Goal: Information Seeking & Learning: Learn about a topic

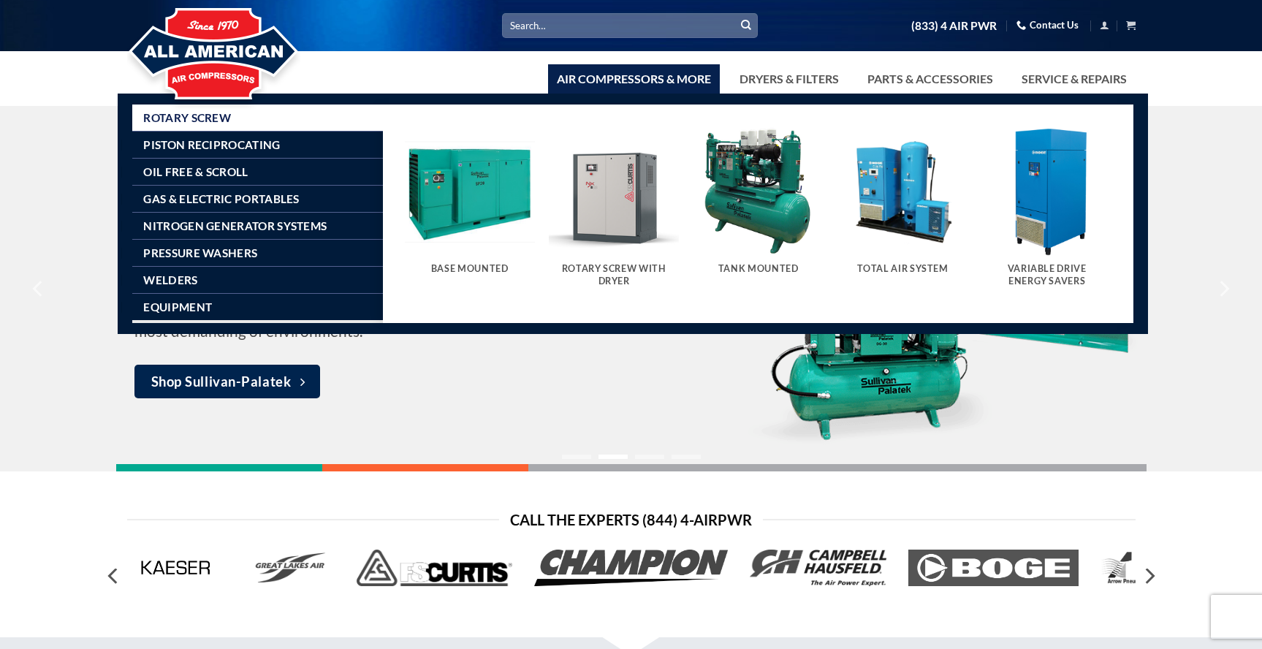
click at [772, 202] on img "Visit product category Tank Mounted" at bounding box center [758, 191] width 130 height 130
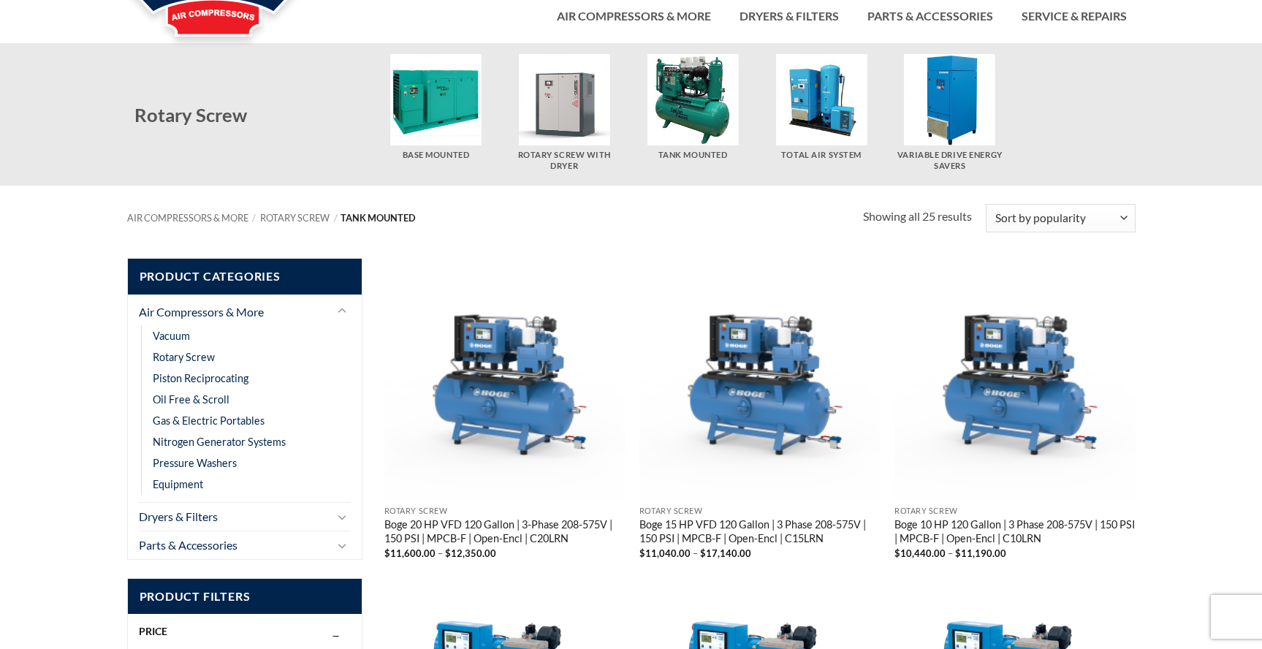
scroll to position [64, 0]
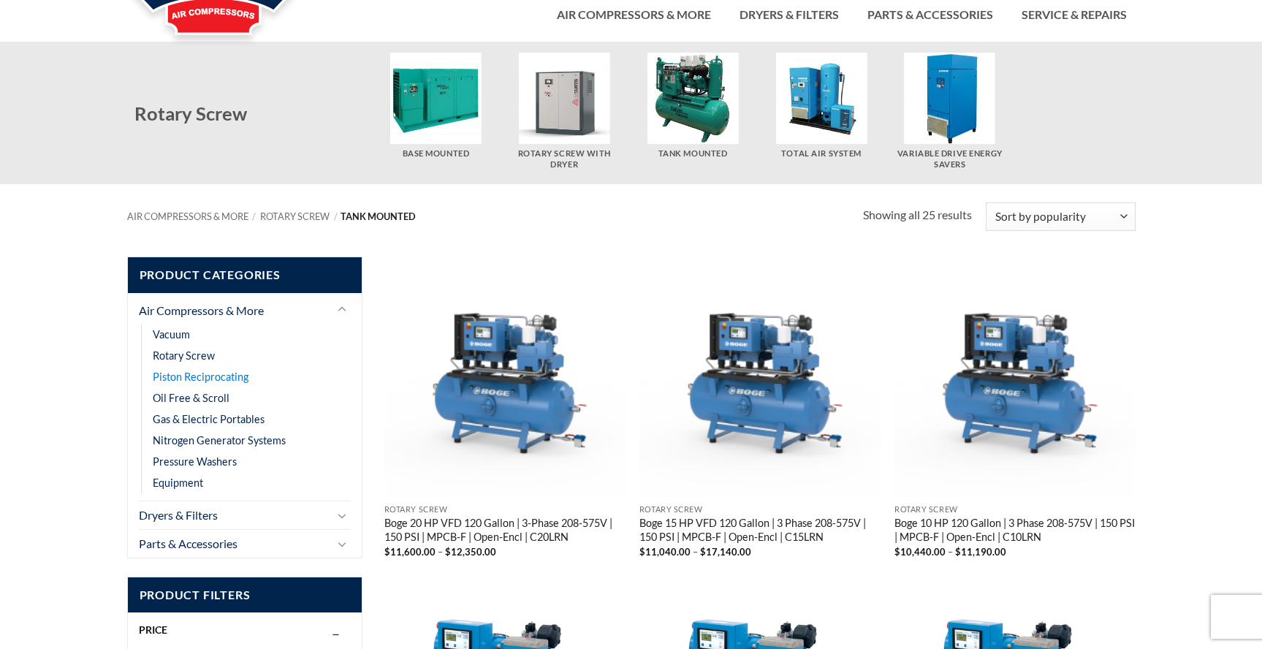
click at [215, 375] on link "Piston Reciprocating" at bounding box center [201, 376] width 96 height 21
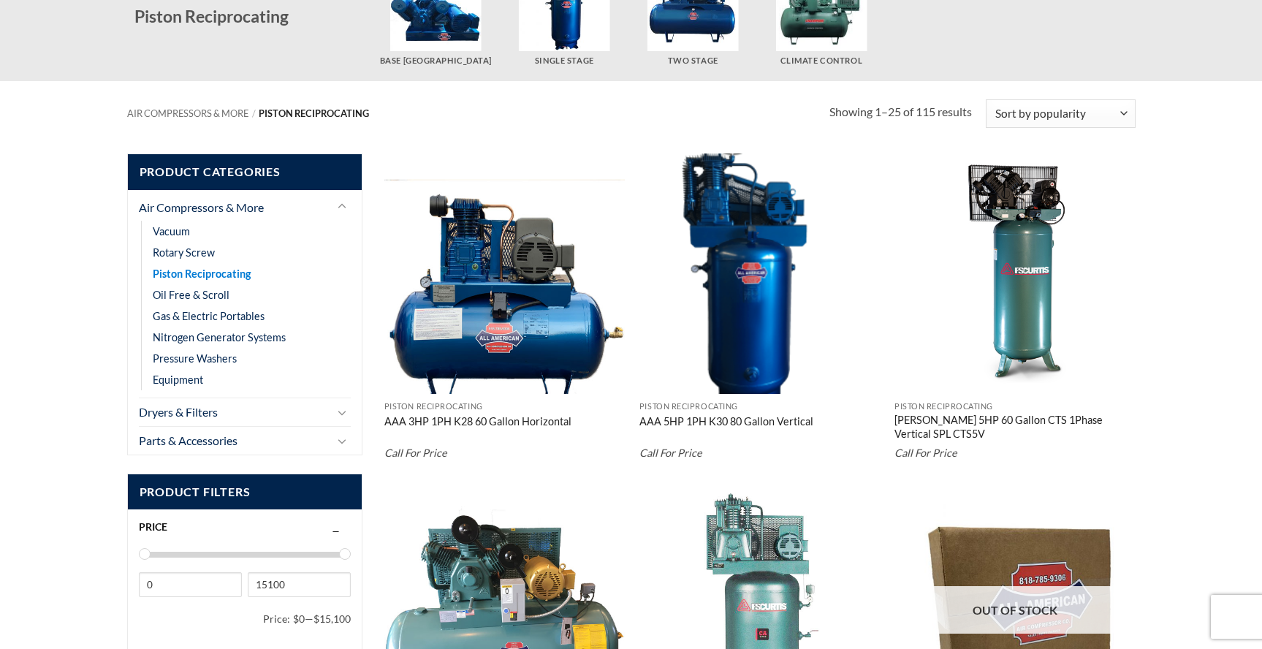
scroll to position [157, 0]
click at [185, 253] on link "Rotary Screw" at bounding box center [184, 252] width 62 height 21
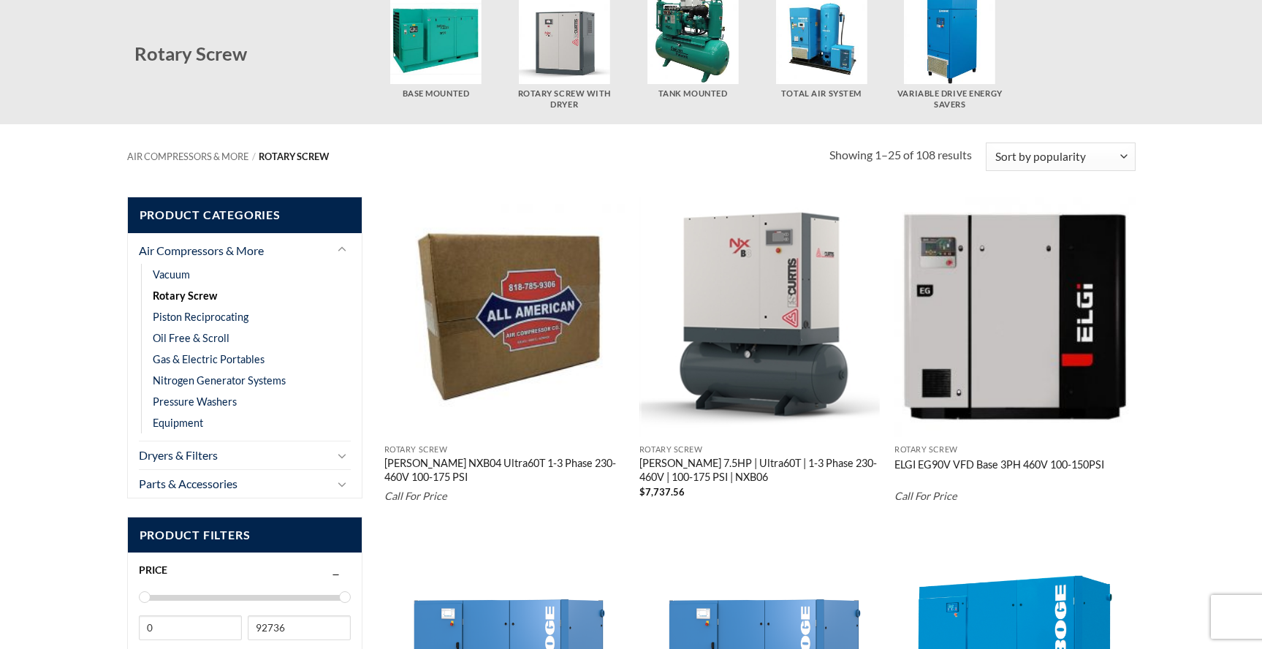
scroll to position [123, 0]
